Goal: Task Accomplishment & Management: Manage account settings

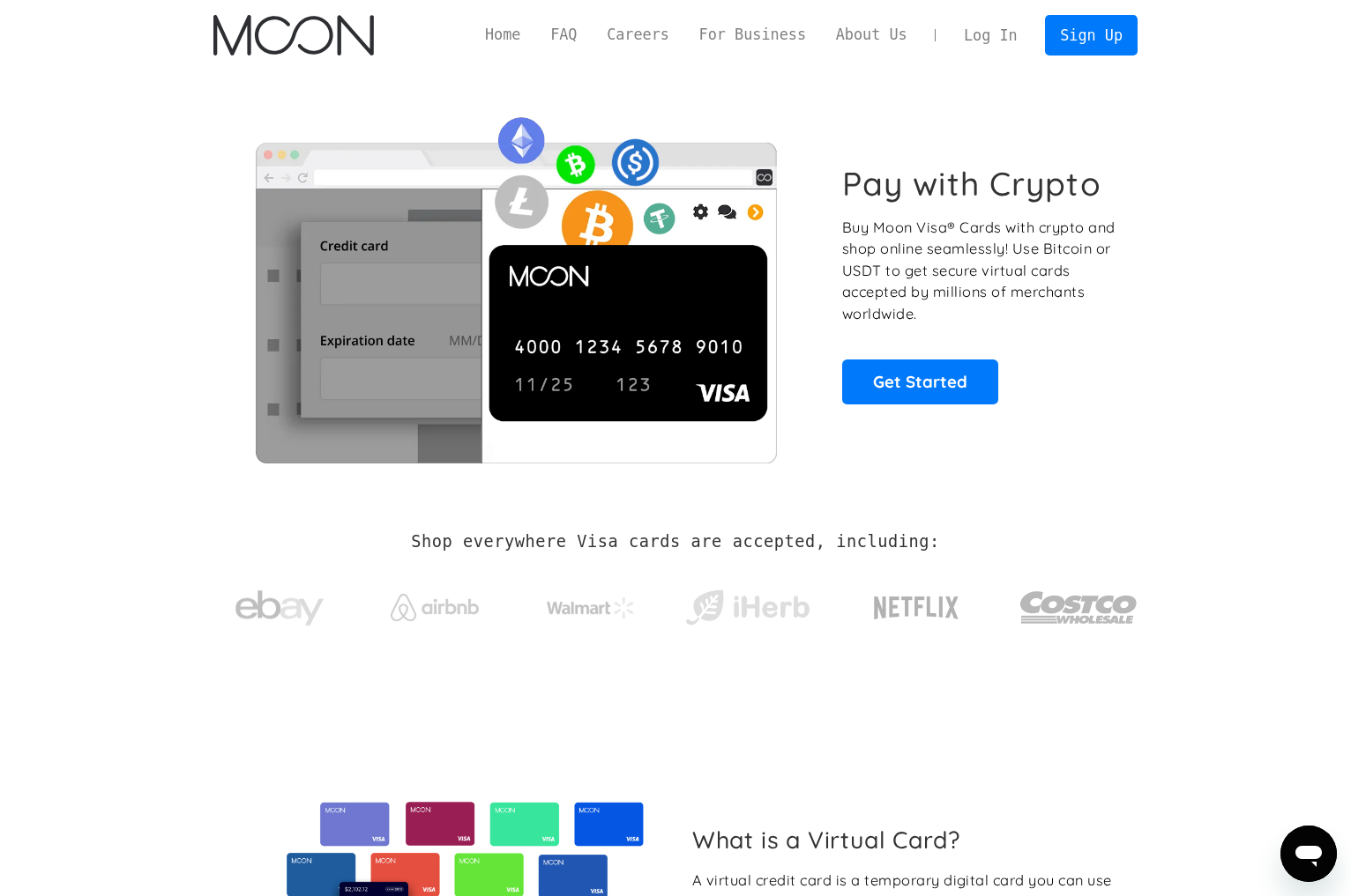
click at [1005, 34] on link "Log In" at bounding box center [989, 35] width 83 height 38
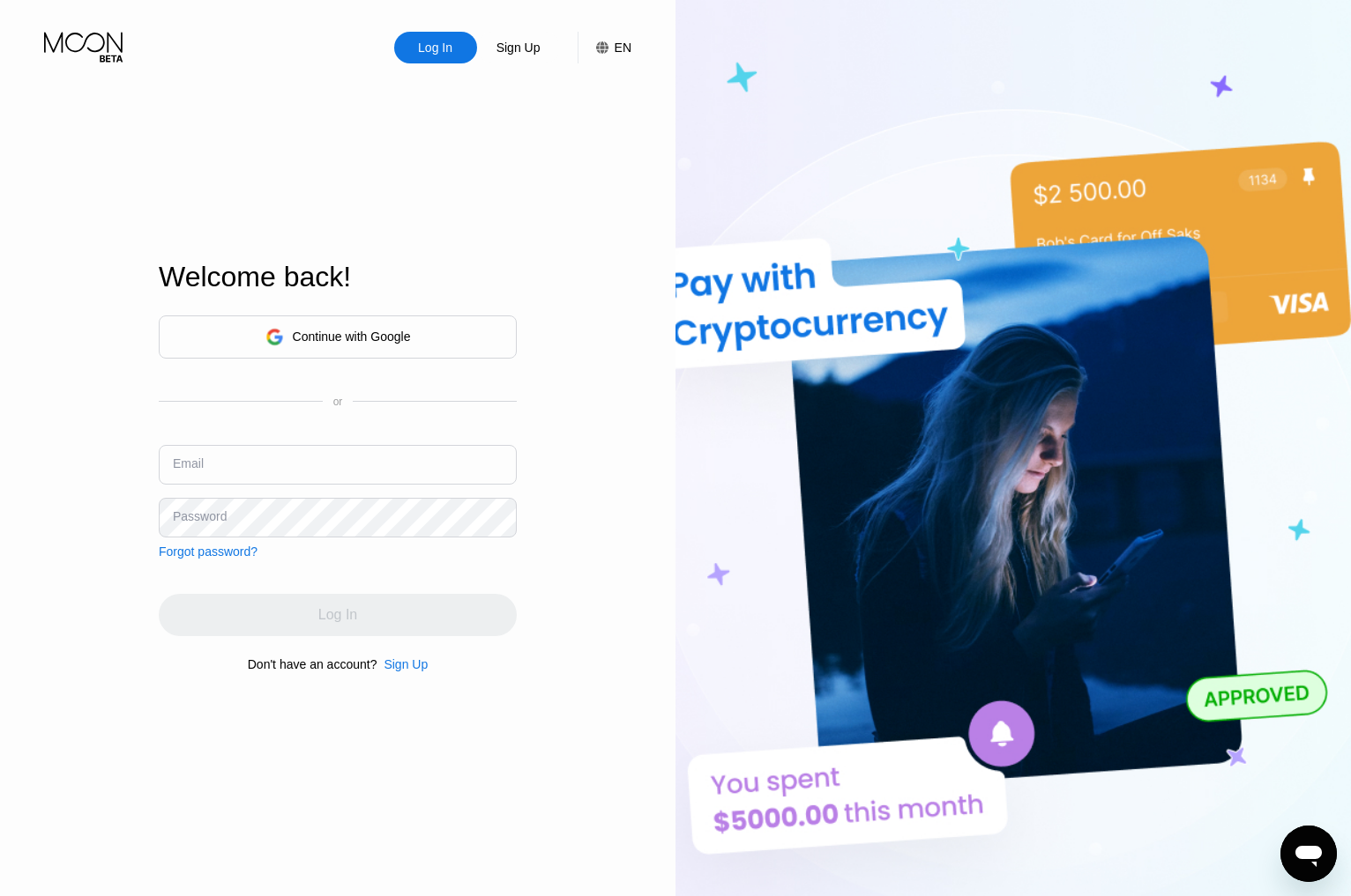
click at [305, 465] on input "text" at bounding box center [338, 465] width 358 height 39
paste input "[EMAIL_ADDRESS][DOMAIN_NAME]"
type input "[EMAIL_ADDRESS][DOMAIN_NAME]"
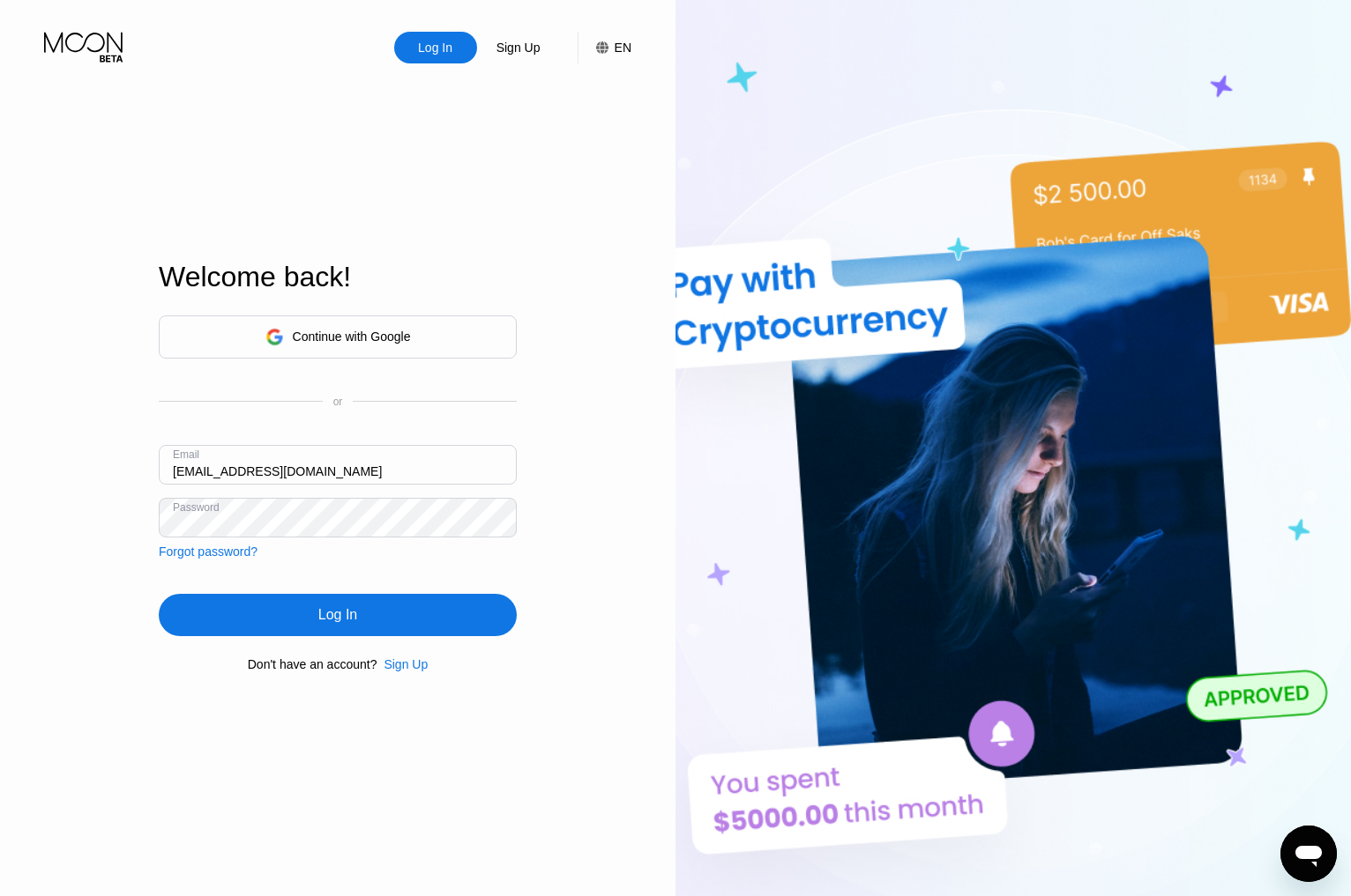
click at [392, 610] on div "Log In" at bounding box center [338, 614] width 358 height 42
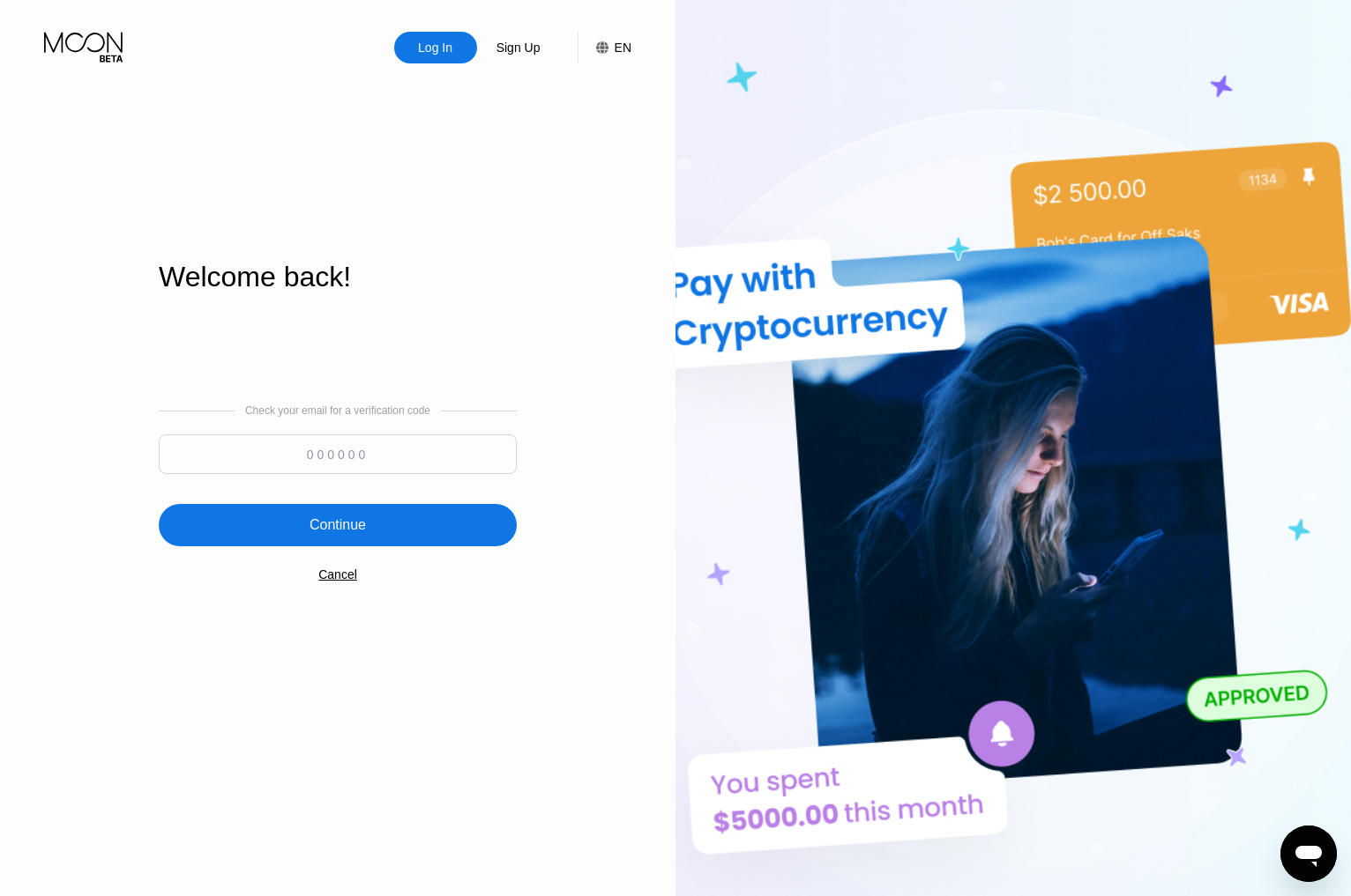
click at [354, 452] on input at bounding box center [338, 454] width 358 height 39
paste input "925327"
type input "925327"
click at [372, 526] on div "Continue" at bounding box center [338, 525] width 358 height 42
